Goal: Check status: Check status

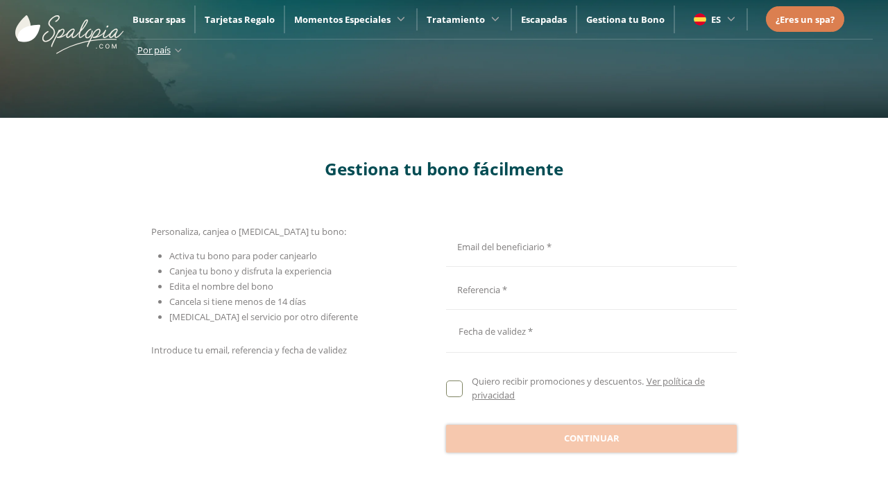
click at [589, 245] on input "Email del beneficiario *" at bounding box center [589, 245] width 287 height 24
type input "**********"
click at [589, 289] on input "Email del beneficiario *" at bounding box center [589, 289] width 287 height 24
type input "**********"
click at [591, 332] on div at bounding box center [591, 331] width 291 height 33
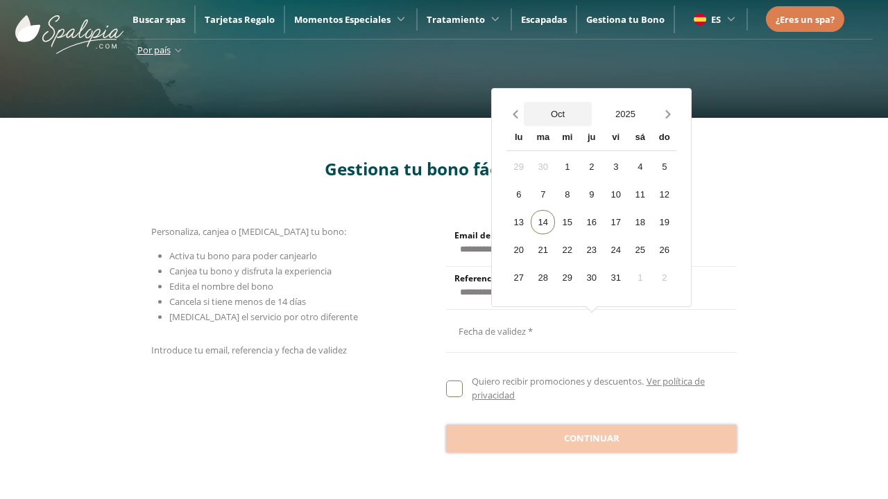
click at [558, 114] on button "Oct" at bounding box center [558, 114] width 68 height 24
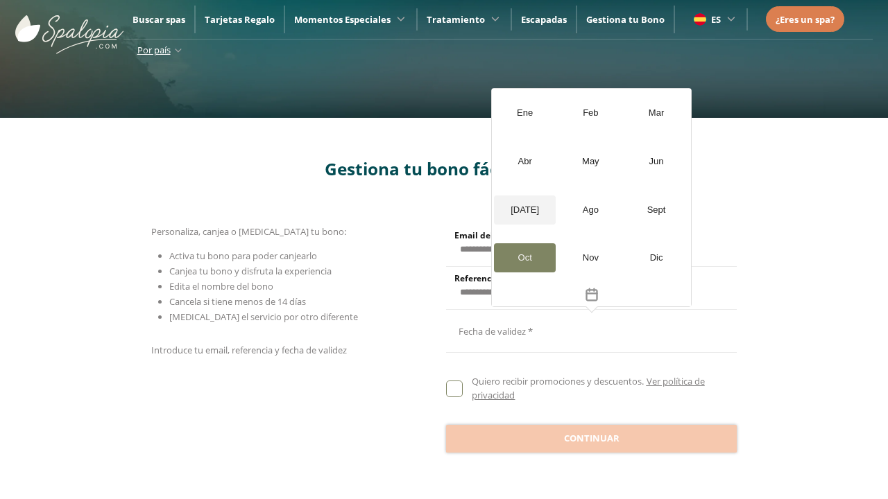
click at [524, 210] on div "[DATE]" at bounding box center [525, 210] width 62 height 29
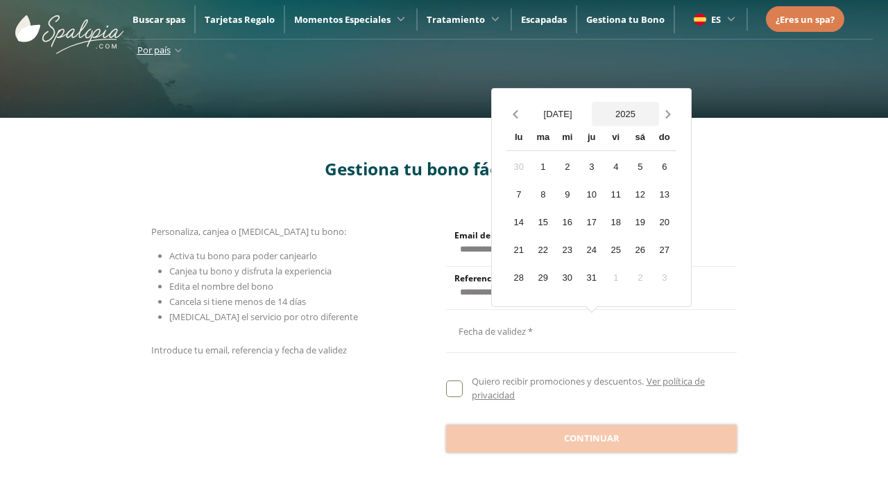
click at [625, 114] on button "2025" at bounding box center [626, 114] width 68 height 24
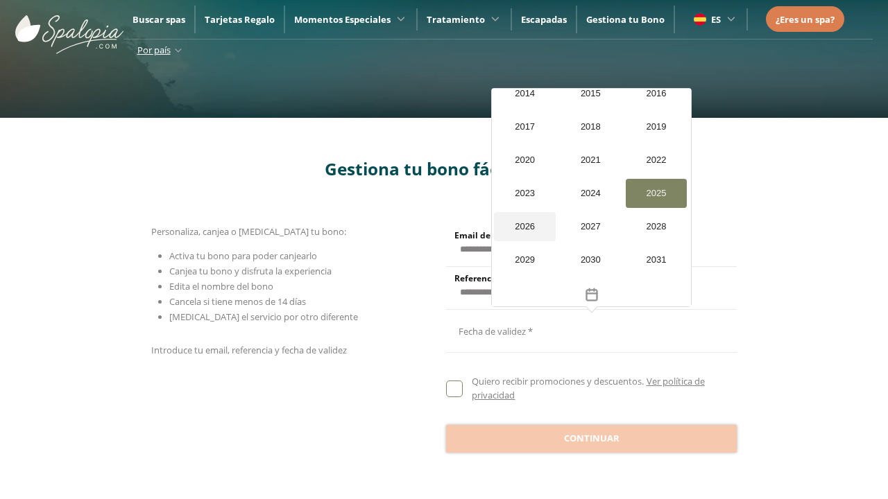
click at [524, 241] on div "2026" at bounding box center [525, 226] width 62 height 29
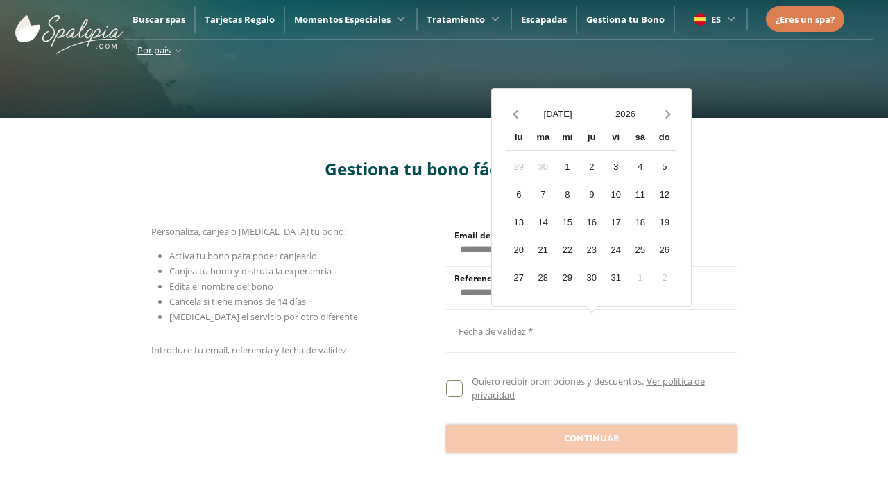
scroll to position [1236, 0]
click at [518, 250] on div "20" at bounding box center [518, 250] width 24 height 24
click at [591, 438] on span "Continuar" at bounding box center [591, 439] width 55 height 14
